Goal: Task Accomplishment & Management: Manage account settings

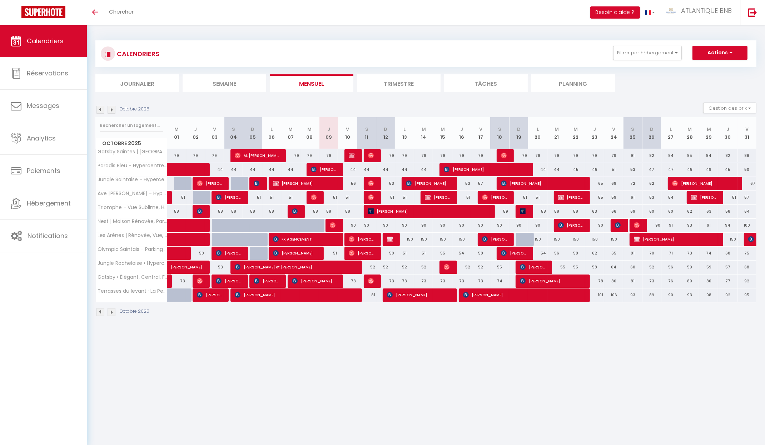
scroll to position [26, 0]
click at [356, 153] on div at bounding box center [354, 156] width 19 height 14
click at [354, 156] on img at bounding box center [352, 156] width 6 height 6
select select "OK"
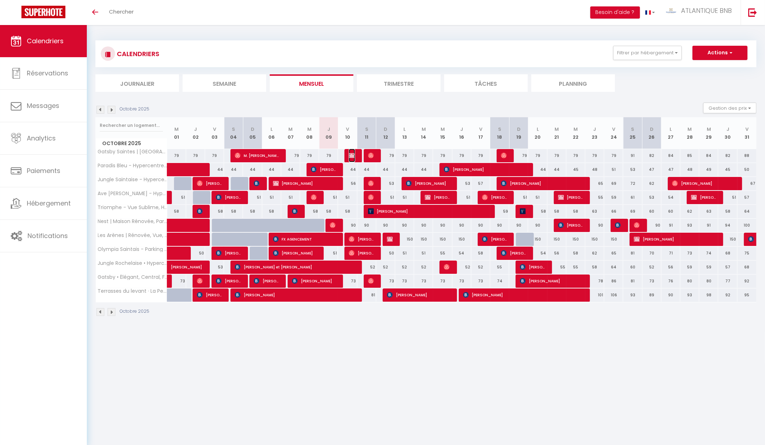
select select "1"
select select "0"
select select "1"
select select
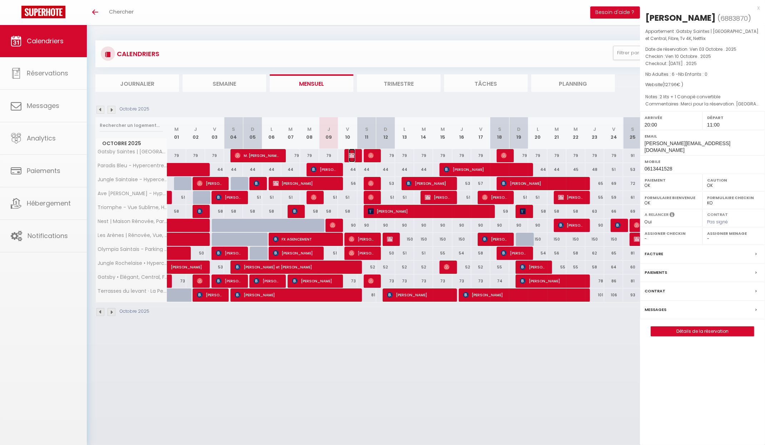
select select "16526"
select select "14850"
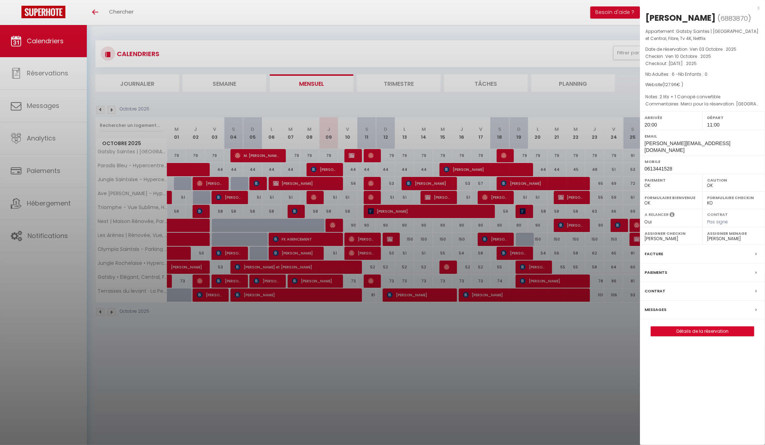
click at [354, 156] on div at bounding box center [382, 222] width 765 height 445
